Goal: Task Accomplishment & Management: Manage account settings

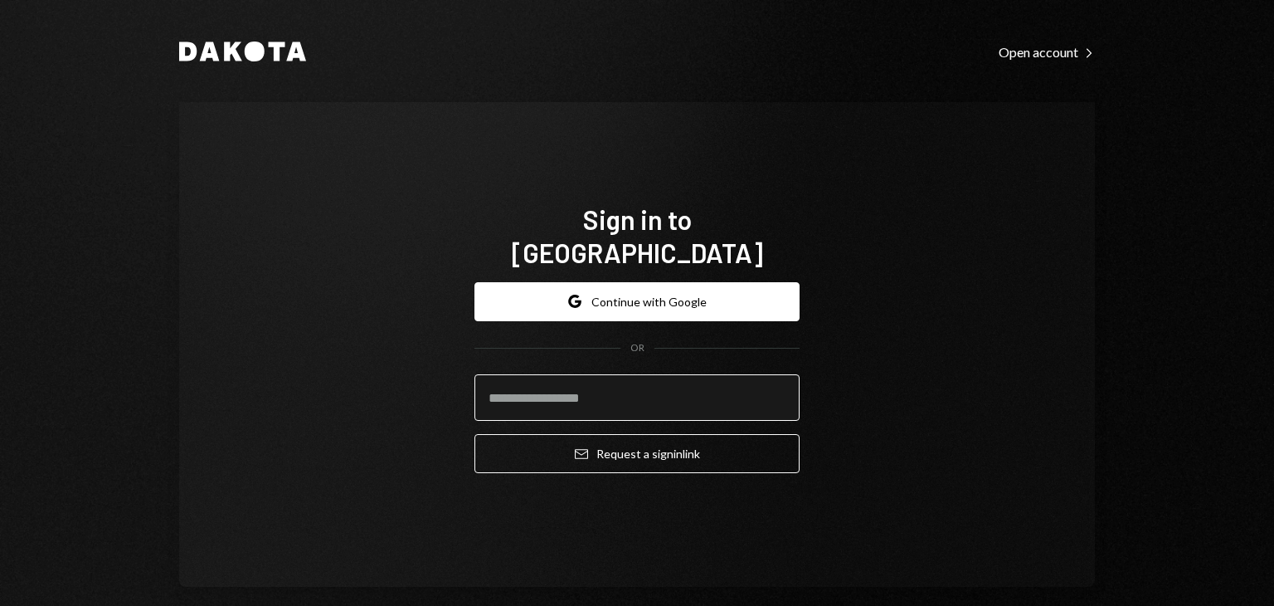
drag, startPoint x: 0, startPoint y: 0, endPoint x: 544, endPoint y: 389, distance: 668.9
click at [544, 389] on input "email" at bounding box center [636, 397] width 325 height 46
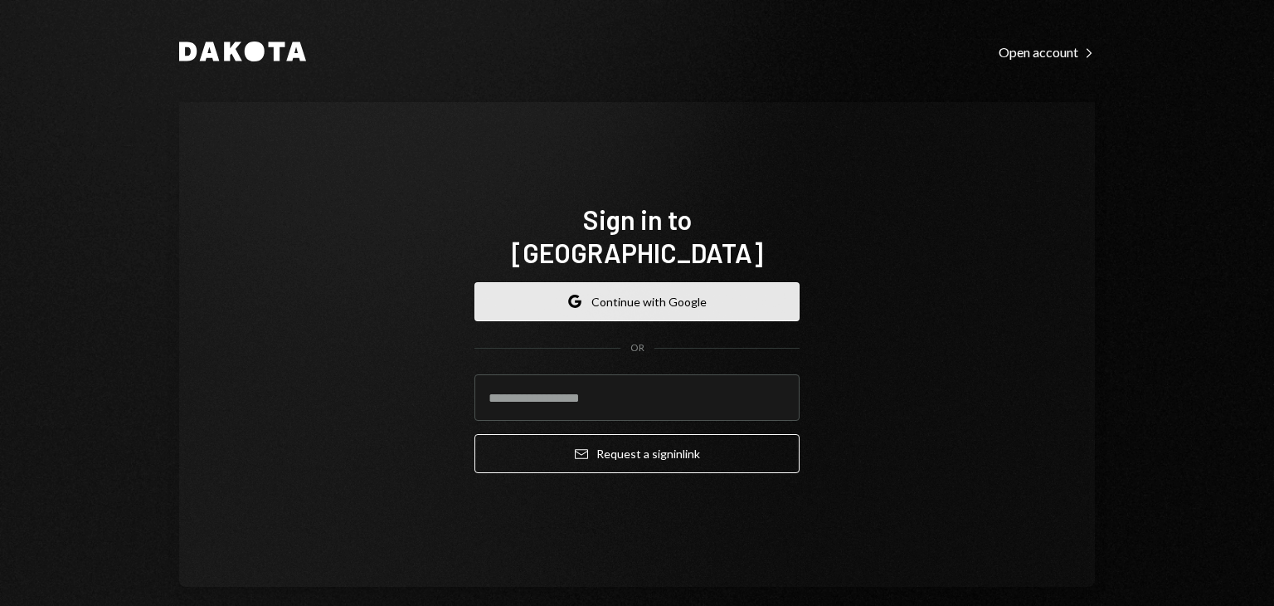
click at [612, 282] on button "Google Continue with Google" at bounding box center [636, 301] width 325 height 39
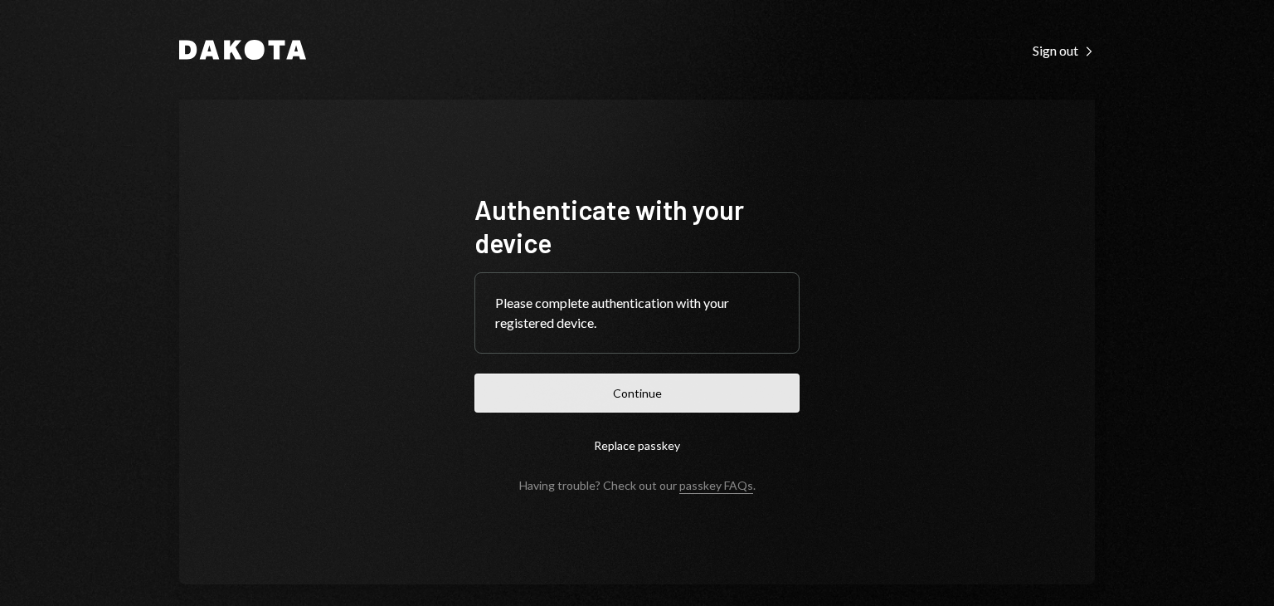
click at [601, 396] on button "Continue" at bounding box center [636, 392] width 325 height 39
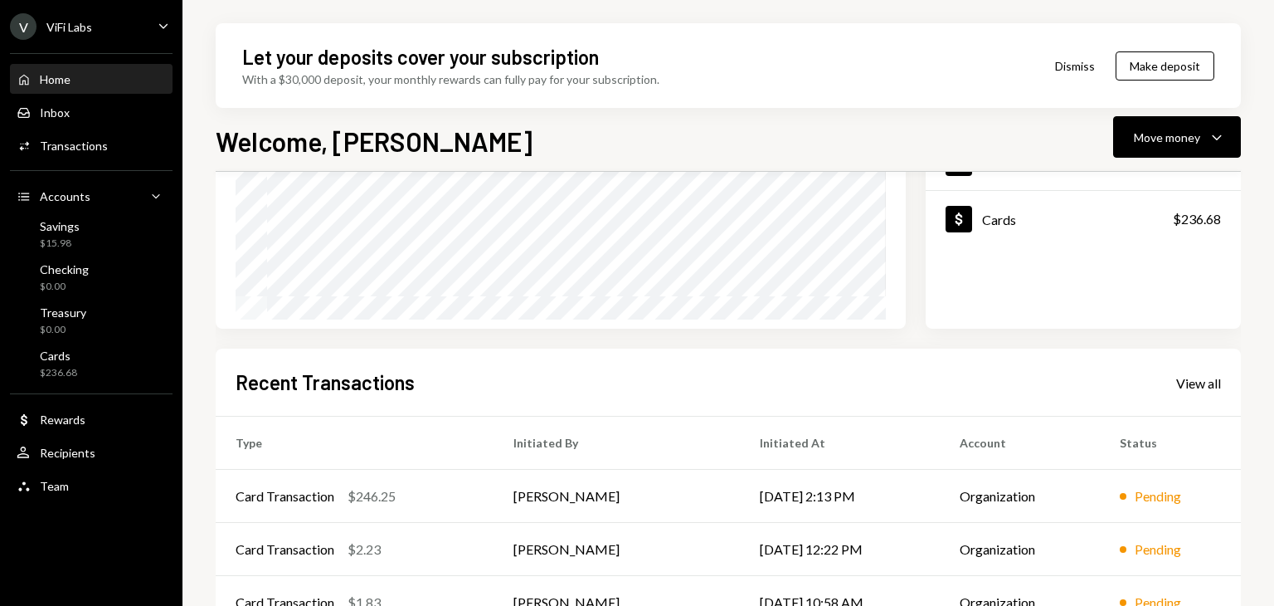
scroll to position [395, 0]
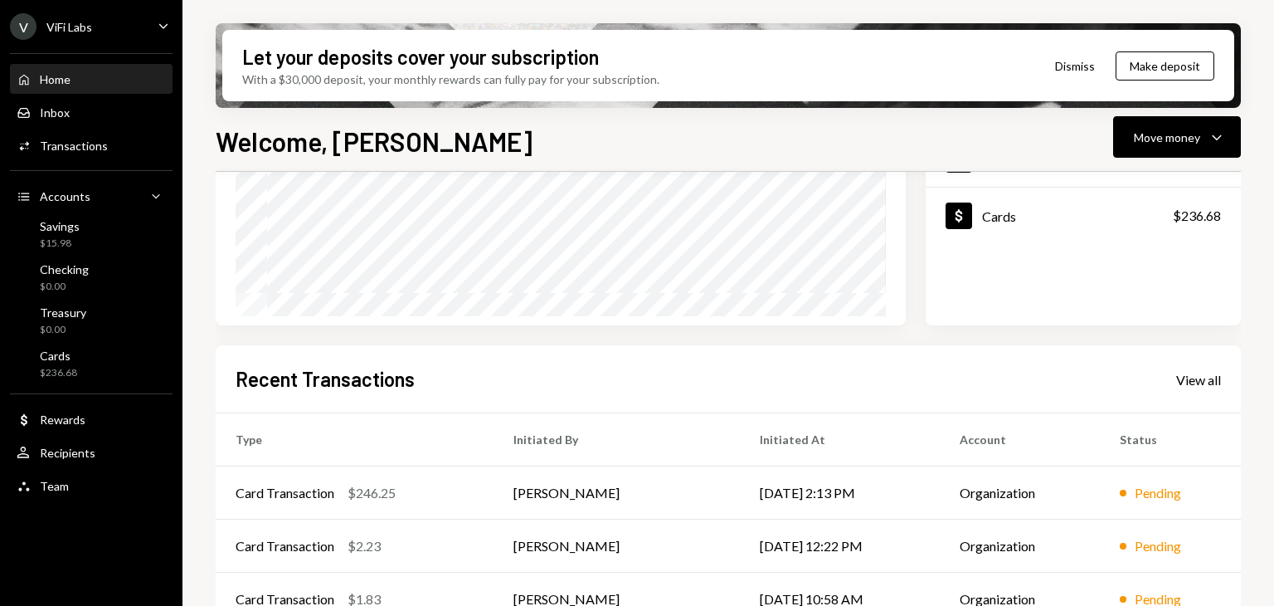
scroll to position [395, 0]
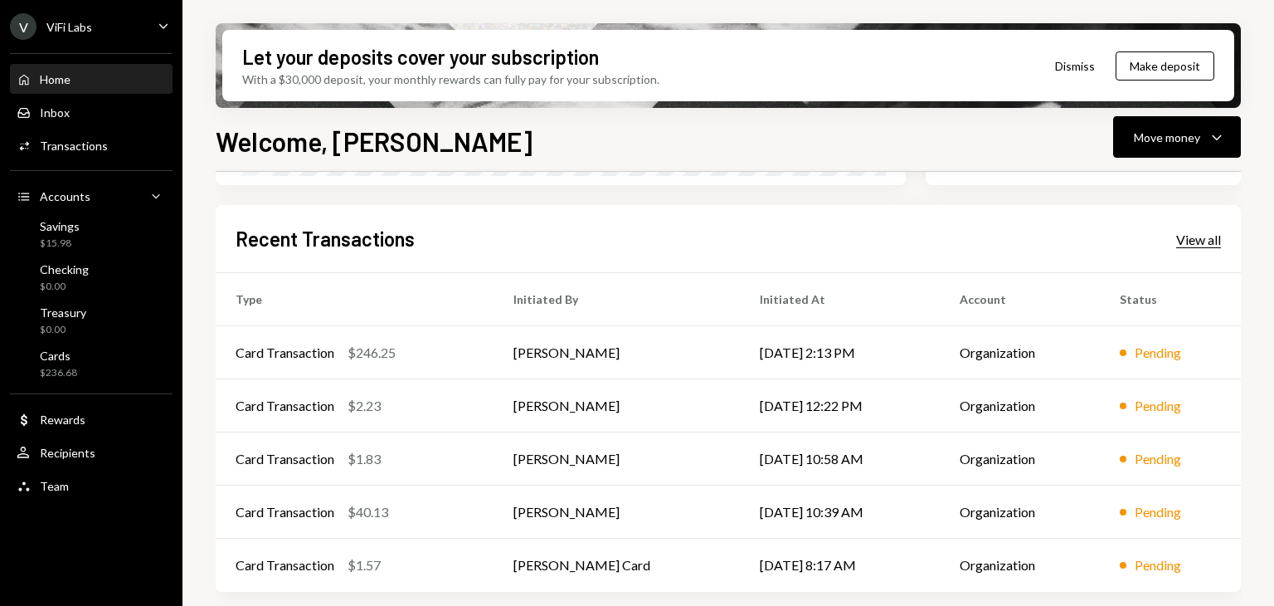
click at [1204, 236] on div "View all" at bounding box center [1198, 239] width 45 height 17
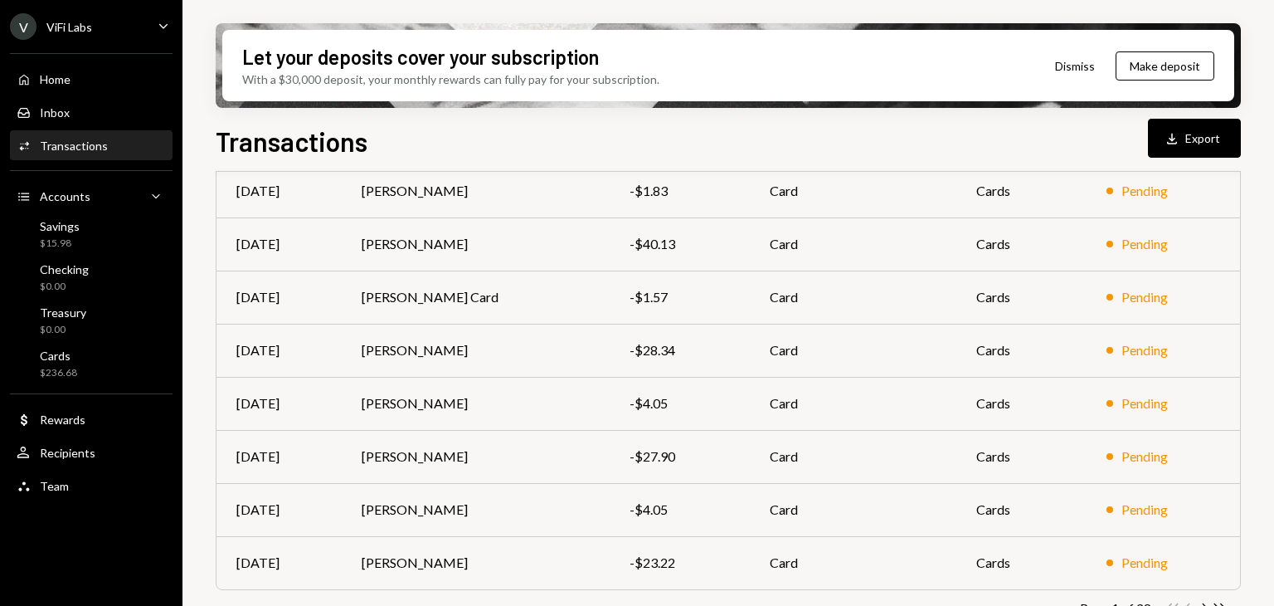
scroll to position [338, 0]
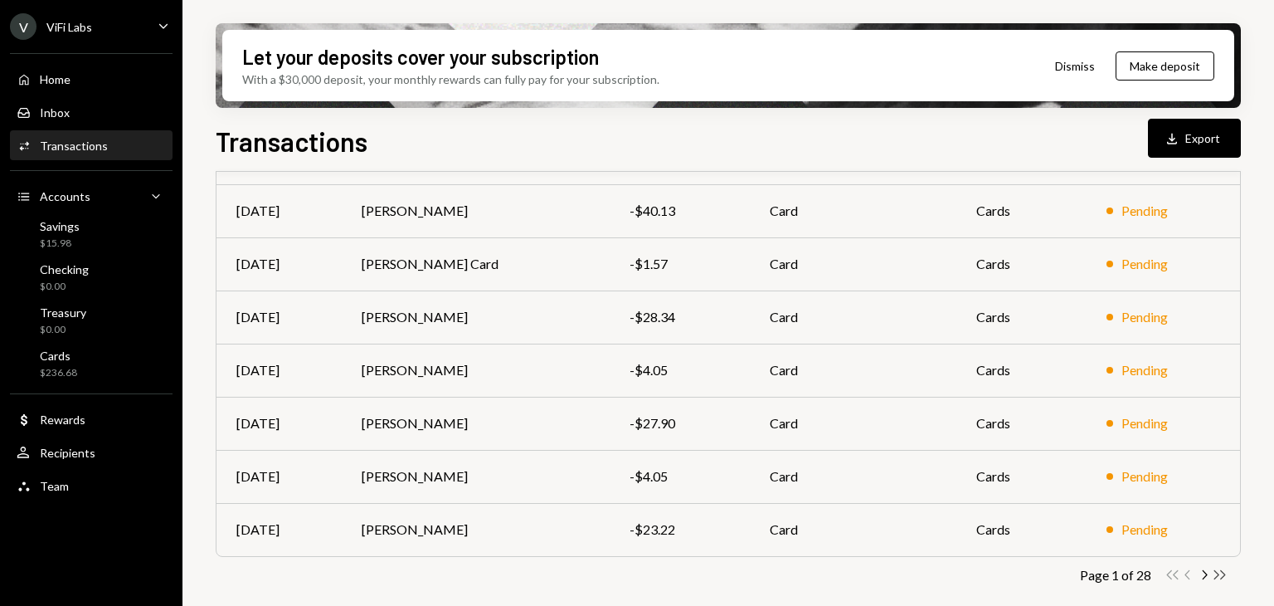
click at [1218, 574] on icon "button" at bounding box center [1220, 574] width 12 height 9
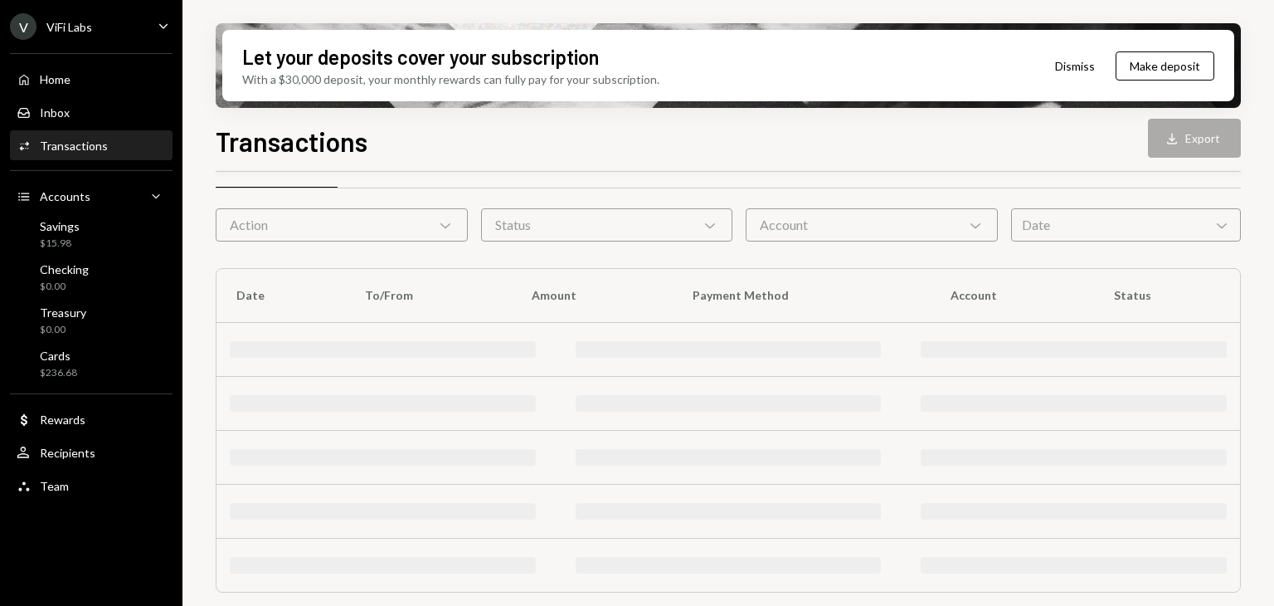
scroll to position [232, 0]
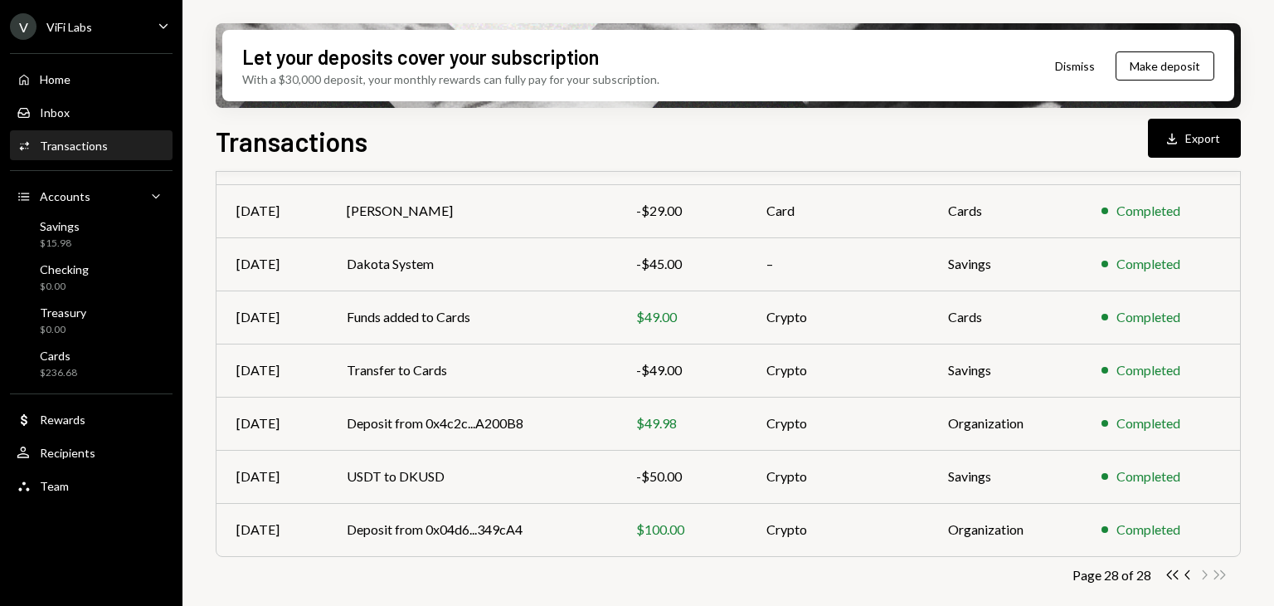
click at [1212, 574] on div "Double Arrow Left Chevron Left Chevron Right Double Arrow Right" at bounding box center [1196, 575] width 63 height 16
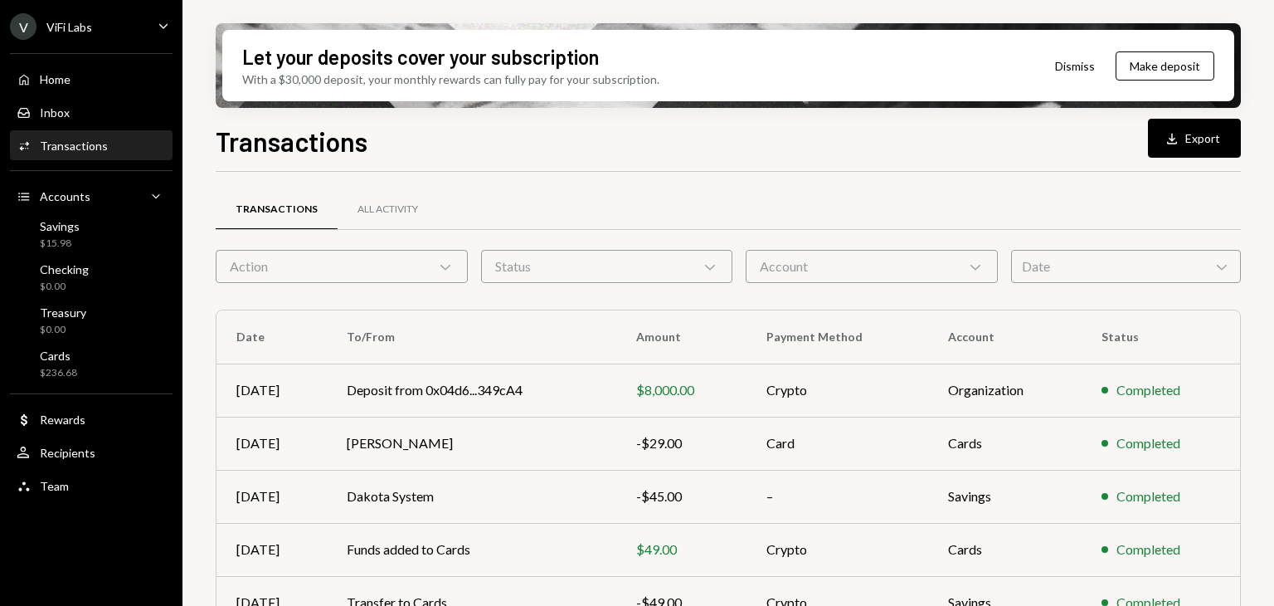
click at [611, 216] on div "Transactions All Activity" at bounding box center [728, 209] width 1025 height 42
click at [1198, 127] on button "Download Export" at bounding box center [1194, 138] width 93 height 39
